Goal: Check status: Check status

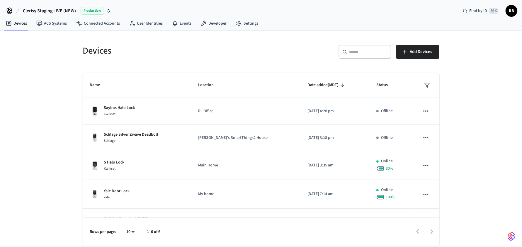
click at [62, 14] on span "Clerisy Staging LIVE (NEW)" at bounding box center [49, 10] width 53 height 7
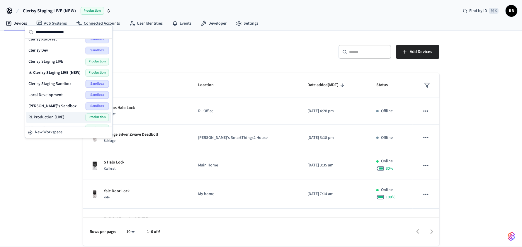
scroll to position [12, 0]
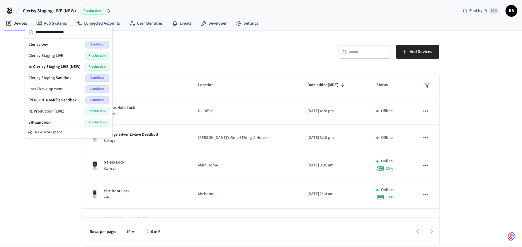
click at [59, 111] on span "RL Production (LIVE)" at bounding box center [47, 111] width 36 height 6
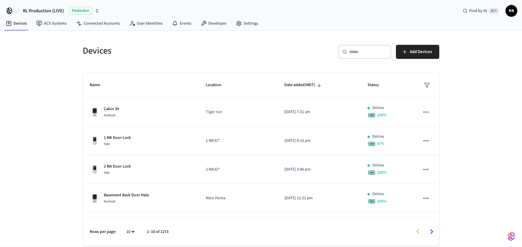
click at [357, 55] on input "text" at bounding box center [369, 52] width 38 height 6
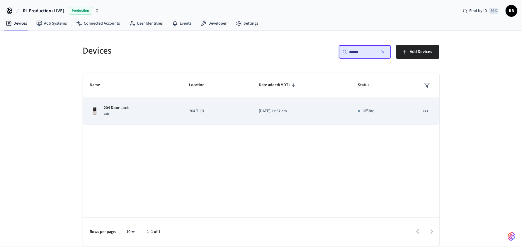
type input "******"
click at [149, 116] on div "204 Door Lock Yale" at bounding box center [132, 111] width 85 height 12
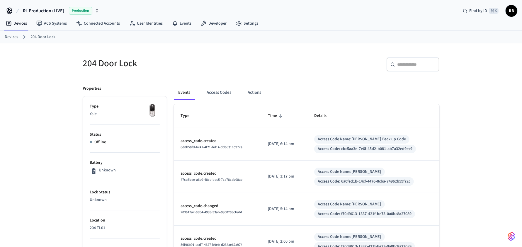
drag, startPoint x: 180, startPoint y: 182, endPoint x: 276, endPoint y: 193, distance: 96.4
click at [276, 193] on tr "access_code.created 47ca6bee-a6c0-48cc-bec5-7ca78cab08ae [DATE] 3:17 pm Access …" at bounding box center [307, 177] width 266 height 33
drag, startPoint x: 347, startPoint y: 190, endPoint x: 429, endPoint y: 189, distance: 82.1
click at [429, 186] on div "Access Code Name: [PERSON_NAME] Access Code: 6a0fed1b-14cf-4476-8cba-74962b59f7…" at bounding box center [373, 177] width 118 height 18
copy div "6a0fed1b-14cf-4476-8cba-74962b59f72c"
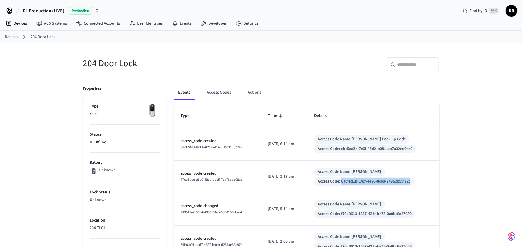
copy div "6a0fed1b-14cf-4476-8cba-74962b59f72c"
click at [228, 100] on button "Access Codes" at bounding box center [219, 93] width 34 height 14
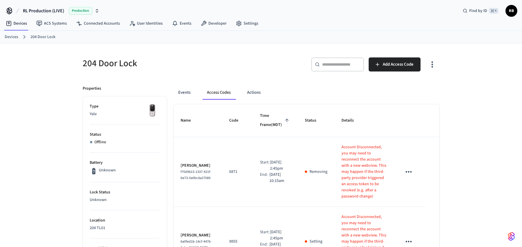
click at [337, 72] on div "​ ​" at bounding box center [337, 64] width 53 height 14
paste input "**********"
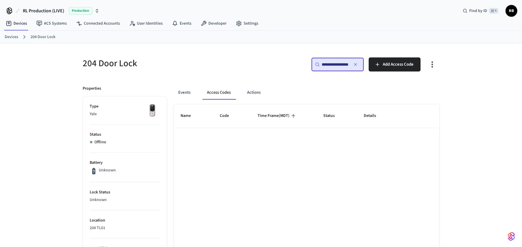
type input "**********"
click at [357, 67] on icon "button" at bounding box center [355, 64] width 5 height 5
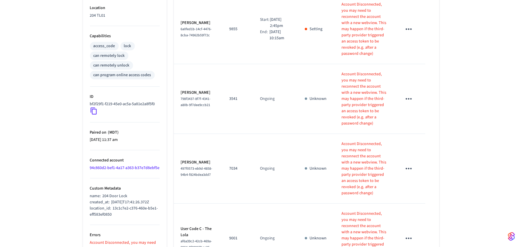
scroll to position [0, 0]
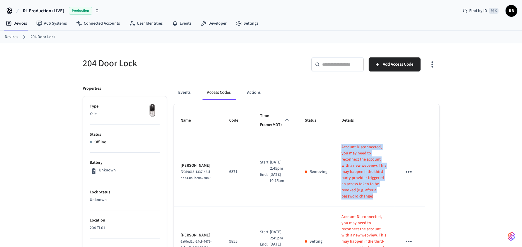
drag, startPoint x: 336, startPoint y: 155, endPoint x: 377, endPoint y: 197, distance: 58.5
click at [377, 197] on p "Account Disconnected, you may need to reconnect the account with a new webview.…" at bounding box center [365, 171] width 46 height 55
copy p "Account Disconnected, you may need to reconnect the account with a new webview.…"
click at [97, 29] on link "Connected Accounts" at bounding box center [98, 23] width 53 height 11
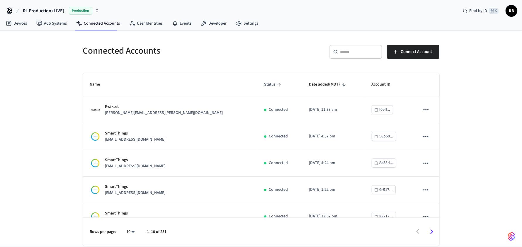
click at [264, 89] on span "Status" at bounding box center [273, 84] width 19 height 9
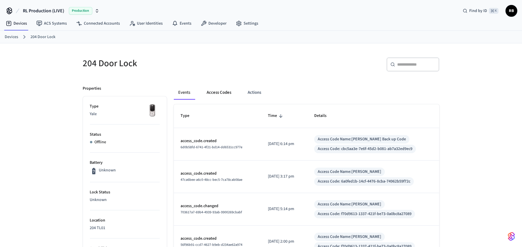
click at [215, 97] on button "Access Codes" at bounding box center [219, 93] width 34 height 14
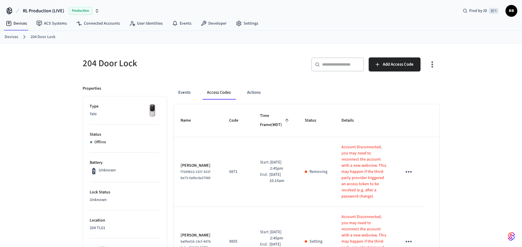
drag, startPoint x: 338, startPoint y: 147, endPoint x: 353, endPoint y: 182, distance: 37.8
click at [346, 177] on p "Account Disconnected, you may need to reconnect the account with a new webview.…" at bounding box center [365, 171] width 46 height 55
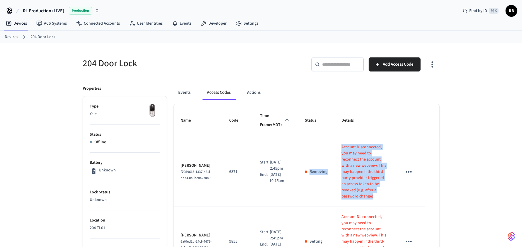
drag, startPoint x: 353, startPoint y: 190, endPoint x: 329, endPoint y: 149, distance: 47.7
click at [335, 149] on td "Account Disconnected, you may need to reconnect the account with a new webview.…" at bounding box center [365, 172] width 60 height 70
copy tr "Removing Account Disconnected, you may need to reconnect the account with a new…"
